Goal: Task Accomplishment & Management: Manage account settings

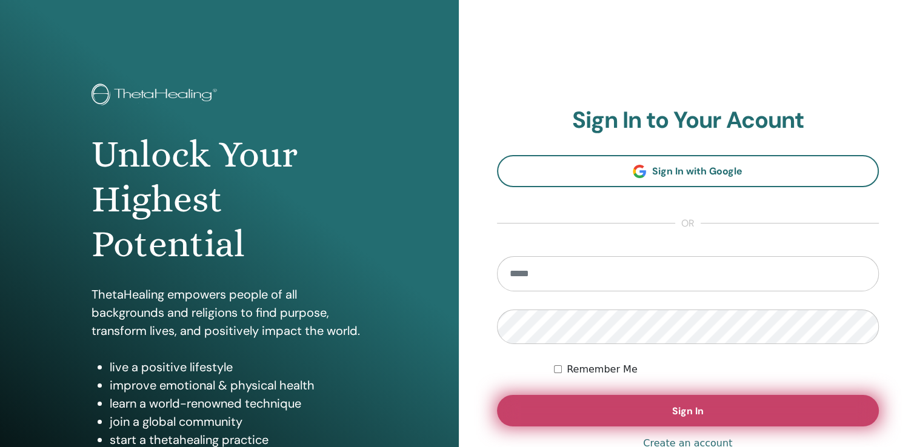
type input "**********"
click at [612, 406] on button "Sign In" at bounding box center [688, 411] width 382 height 32
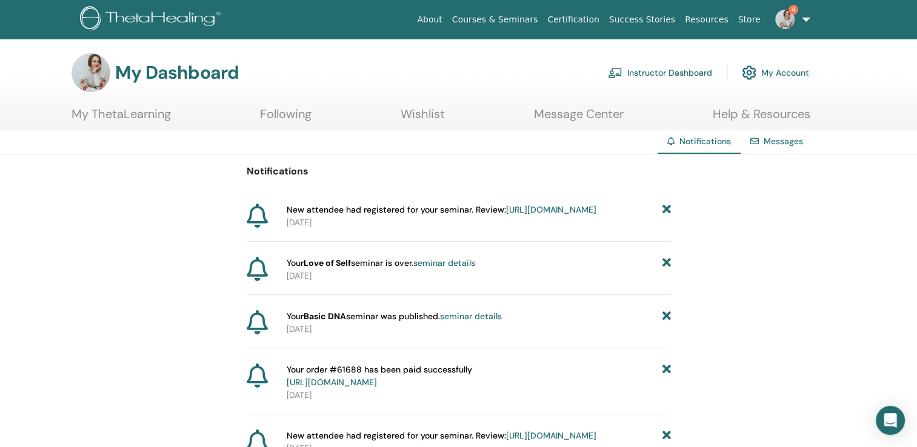
click at [639, 74] on link "Instructor Dashboard" at bounding box center [660, 72] width 104 height 27
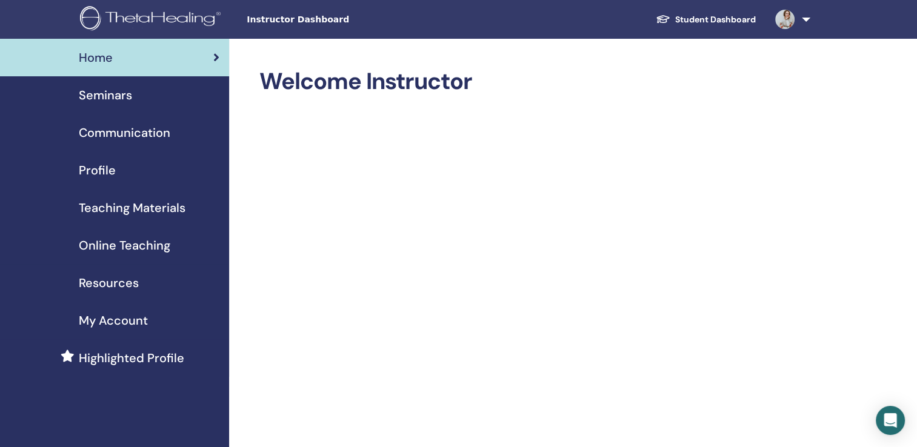
click at [130, 94] on span "Seminars" at bounding box center [105, 95] width 53 height 18
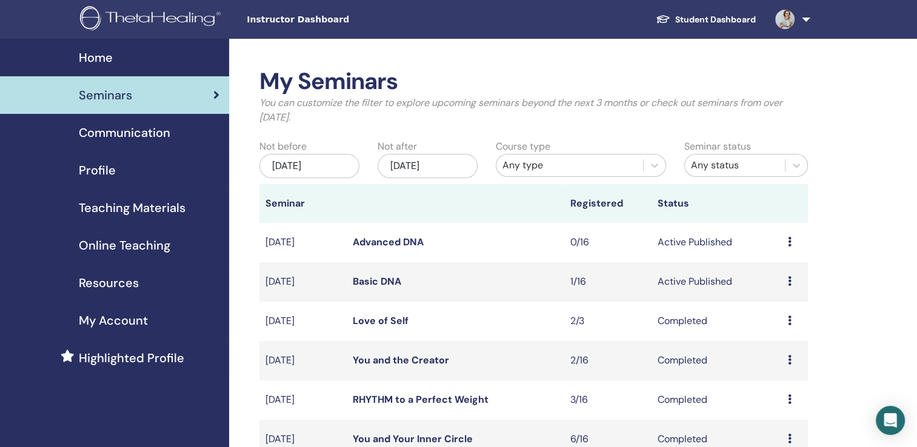
click at [390, 284] on link "Basic DNA" at bounding box center [377, 281] width 48 height 13
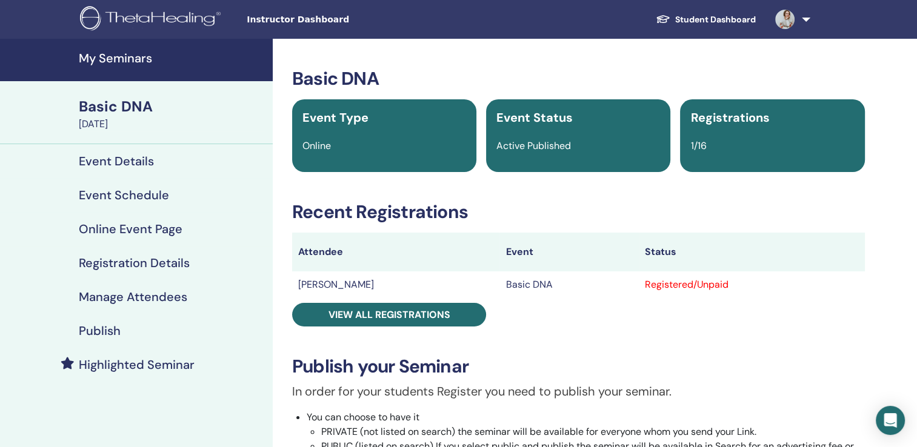
click at [734, 284] on div "Registered/Unpaid" at bounding box center [752, 284] width 214 height 15
click at [672, 284] on div "Registered/Unpaid" at bounding box center [752, 284] width 214 height 15
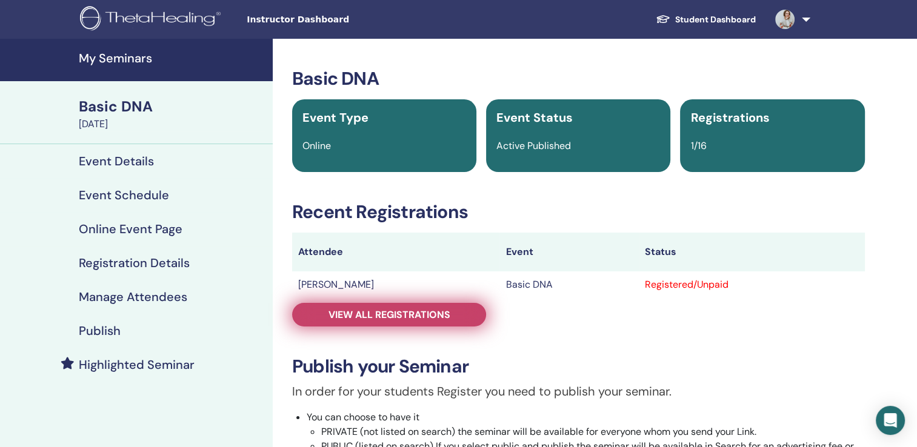
click at [448, 313] on span "View all registrations" at bounding box center [389, 314] width 122 height 13
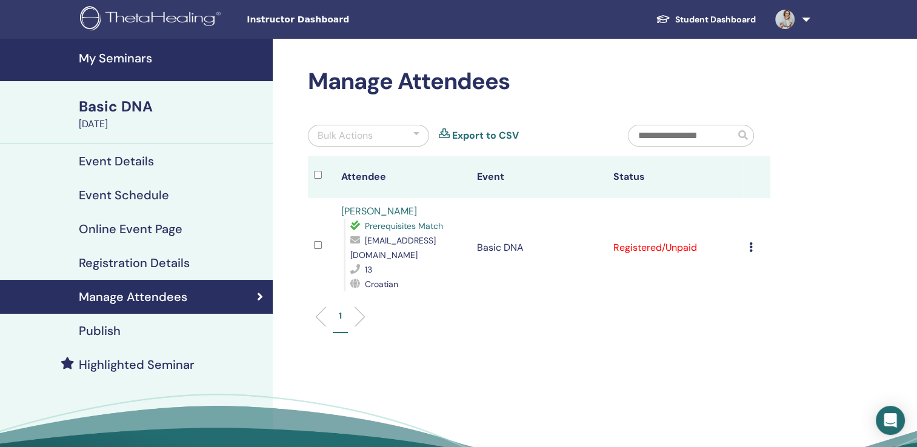
click at [749, 242] on icon at bounding box center [751, 247] width 4 height 10
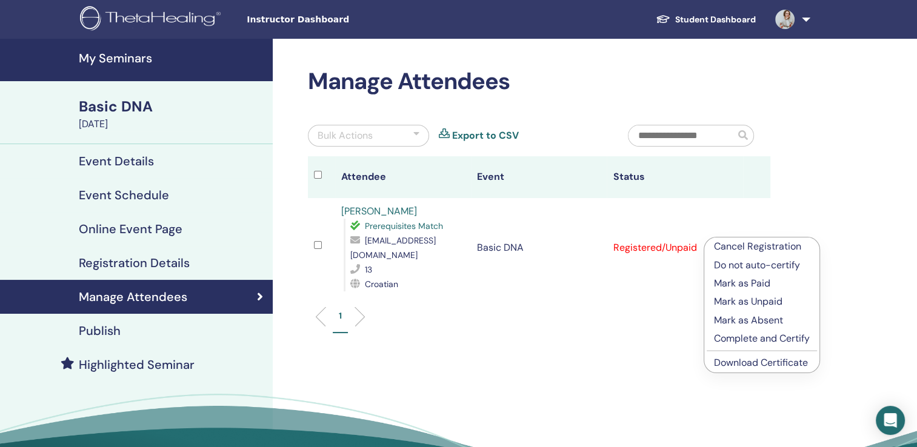
click at [742, 248] on p "Cancel Registration" at bounding box center [762, 246] width 96 height 15
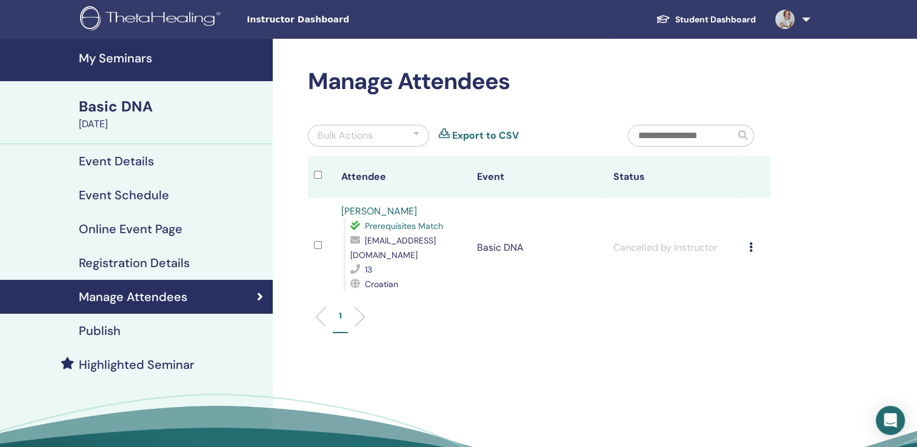
click at [820, 171] on div "Manage Attendees Bulk Actions Export to CSV Attendee Event Status [PERSON_NAME]…" at bounding box center [578, 277] width 611 height 476
